Goal: Task Accomplishment & Management: Manage account settings

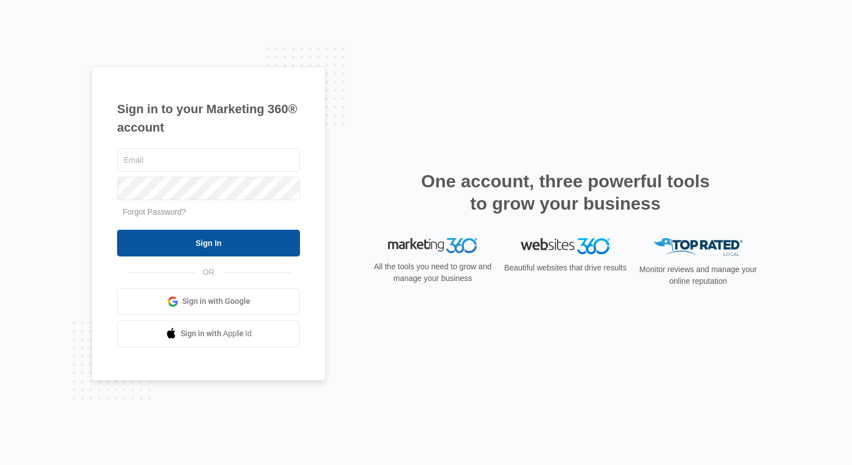
type input "[EMAIL_ADDRESS][PERSON_NAME][DOMAIN_NAME]"
click at [226, 241] on input "Sign In" at bounding box center [208, 243] width 183 height 27
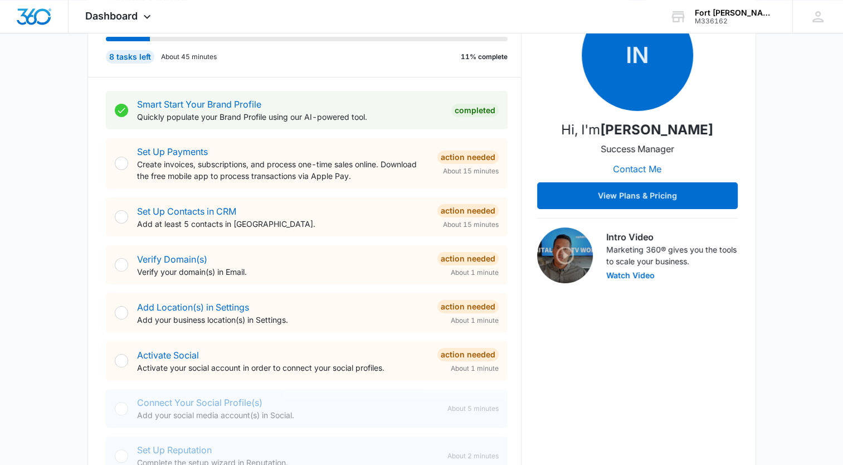
scroll to position [223, 0]
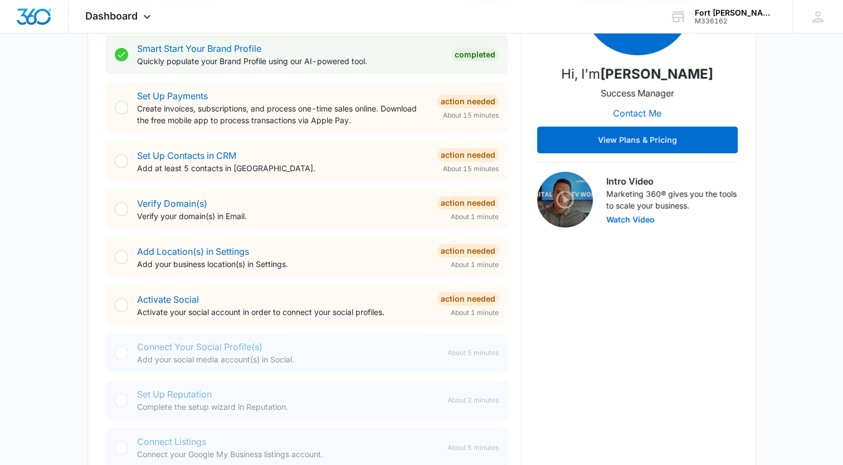
click at [125, 304] on div at bounding box center [121, 304] width 13 height 13
click at [479, 299] on div "Action Needed" at bounding box center [468, 298] width 61 height 13
click at [368, 313] on p "Activate your social account in order to connect your social profiles." at bounding box center [283, 312] width 292 height 12
click at [228, 303] on div "Activate Social Activate your social account in order to connect your social pr…" at bounding box center [283, 305] width 292 height 25
click at [184, 90] on link "Set Up Payments" at bounding box center [172, 95] width 71 height 11
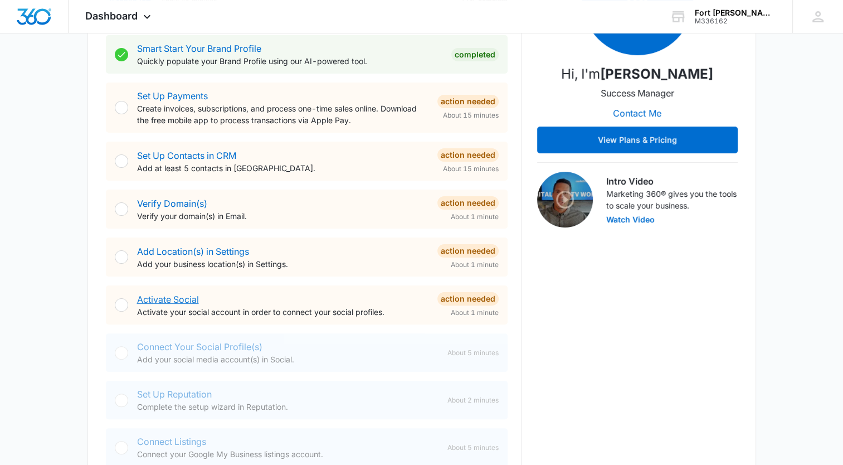
click at [164, 298] on link "Activate Social" at bounding box center [168, 299] width 62 height 11
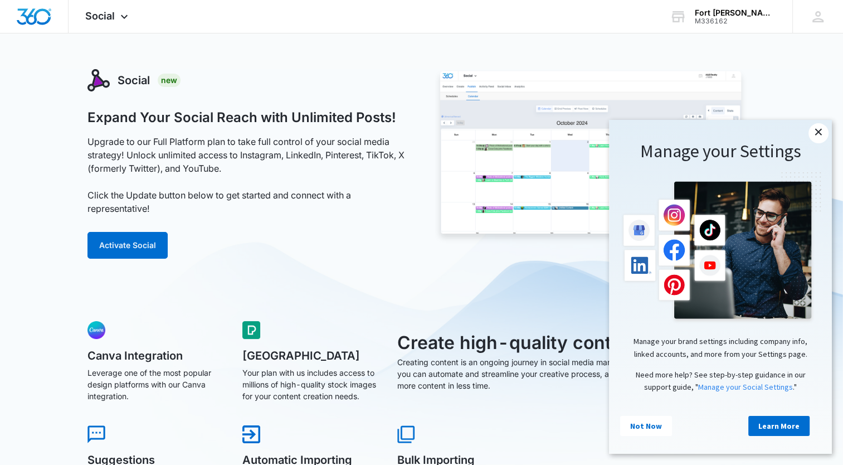
click at [820, 127] on link "×" at bounding box center [819, 133] width 20 height 20
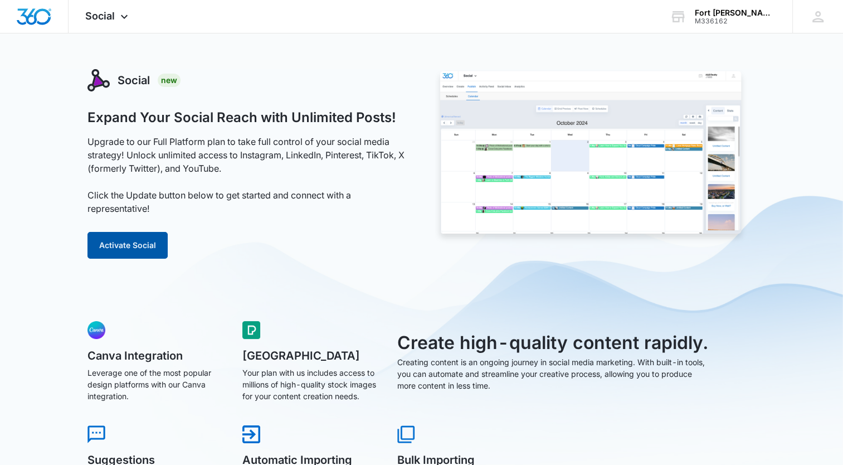
click at [125, 245] on button "Activate Social" at bounding box center [128, 245] width 80 height 27
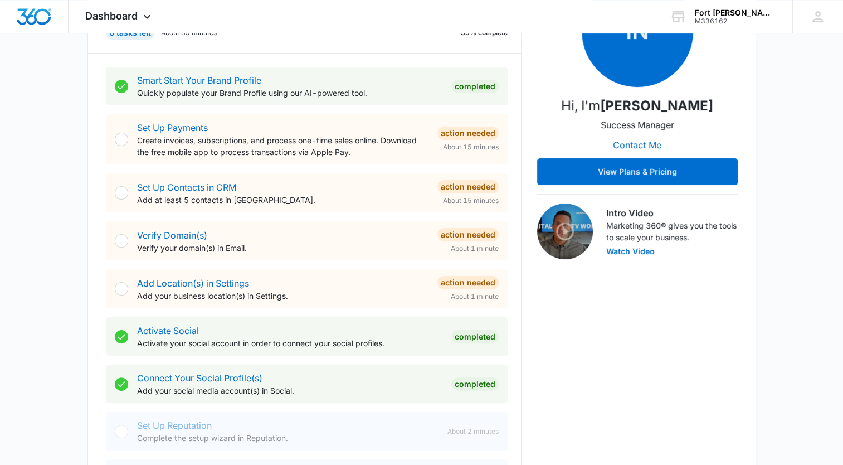
scroll to position [223, 0]
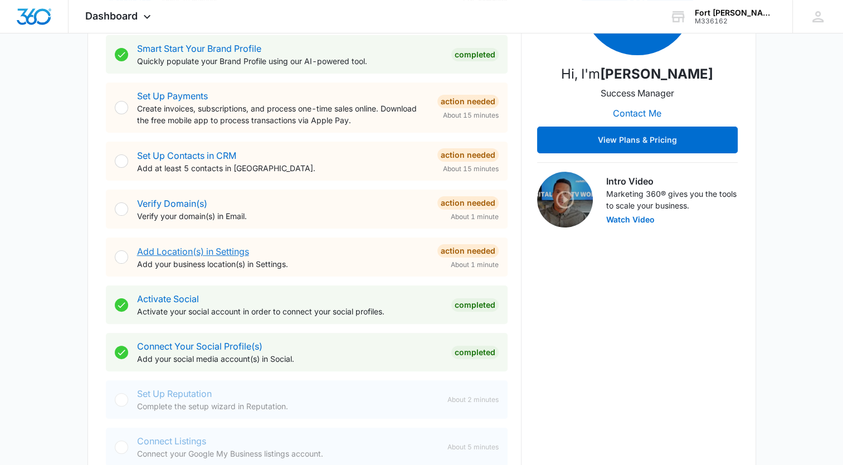
click at [203, 251] on link "Add Location(s) in Settings" at bounding box center [193, 251] width 112 height 11
